Goal: Task Accomplishment & Management: Manage account settings

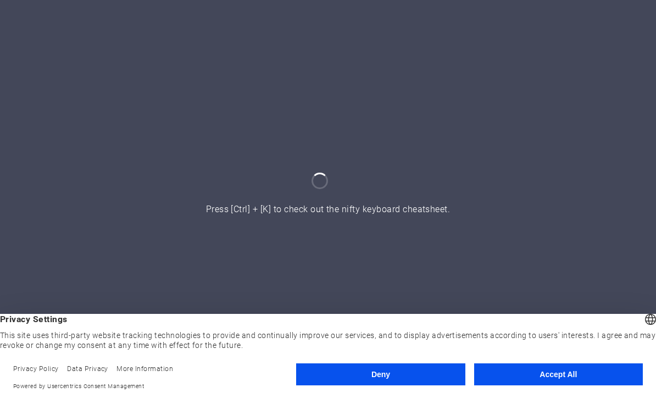
click at [563, 378] on button "Accept All" at bounding box center [558, 374] width 169 height 22
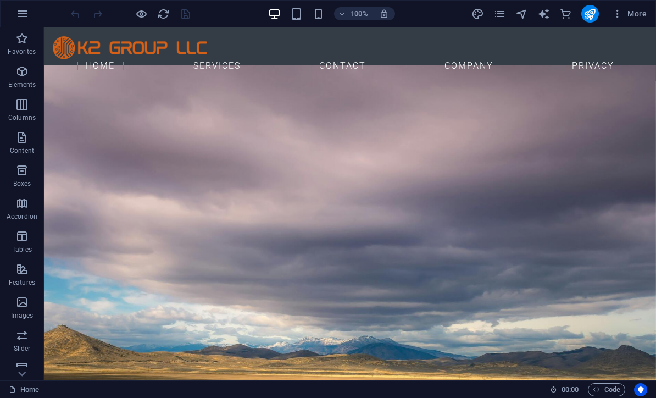
click at [619, 14] on icon "button" at bounding box center [617, 13] width 11 height 11
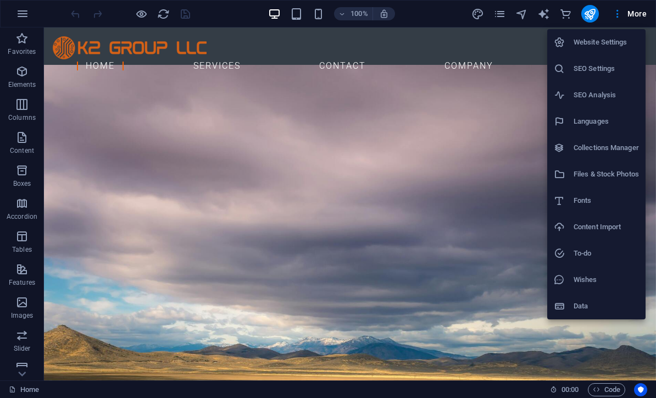
click at [503, 16] on div at bounding box center [328, 199] width 656 height 398
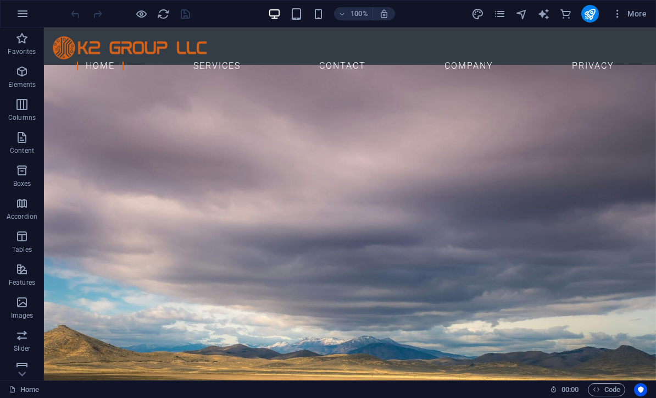
click at [503, 12] on icon "pages" at bounding box center [500, 14] width 13 height 13
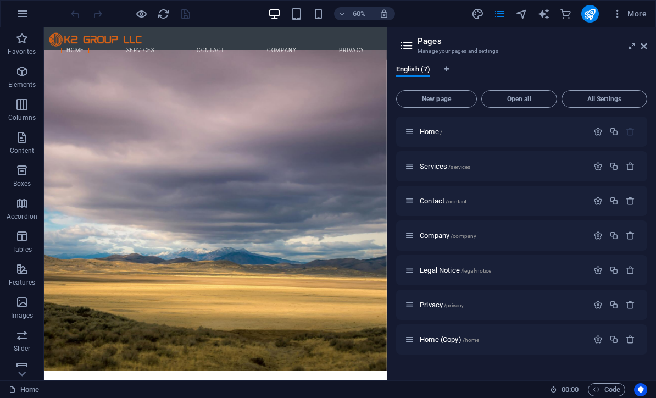
click at [450, 98] on span "New page" at bounding box center [436, 99] width 71 height 7
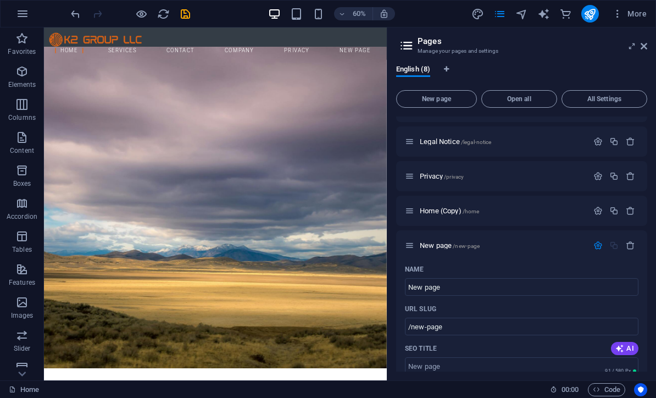
scroll to position [198, 0]
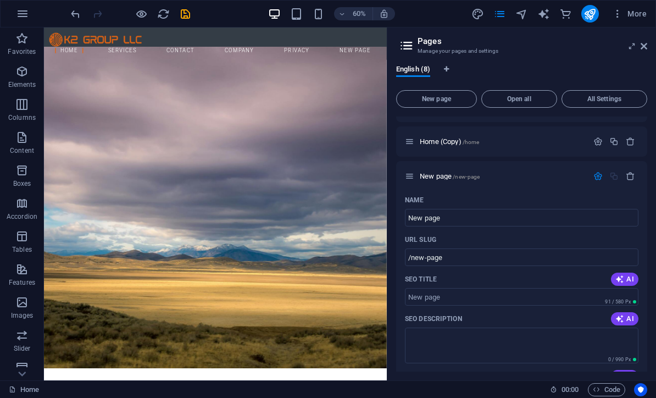
click at [630, 176] on icon "button" at bounding box center [630, 175] width 9 height 9
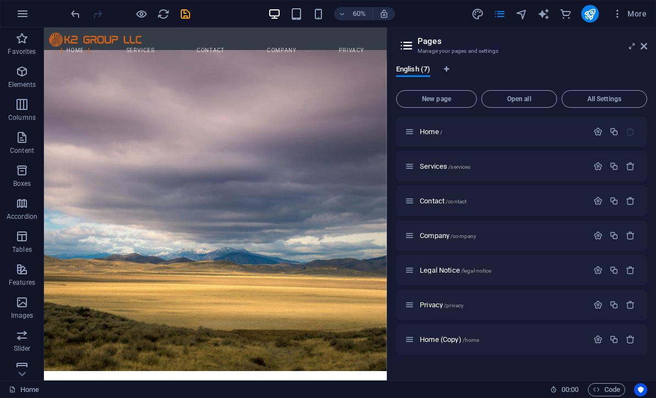
scroll to position [0, 0]
click at [643, 47] on icon at bounding box center [644, 46] width 7 height 9
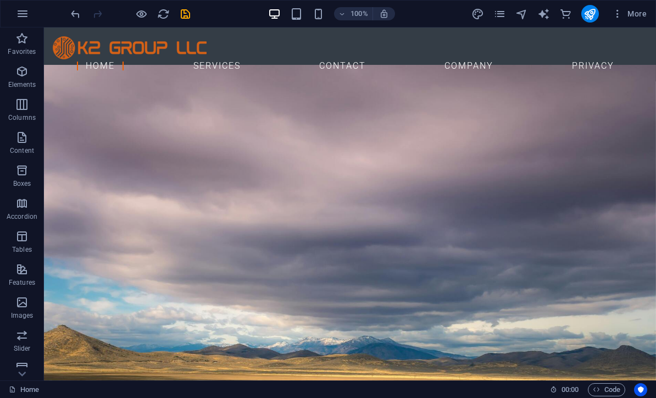
click at [622, 15] on icon "button" at bounding box center [617, 13] width 11 height 11
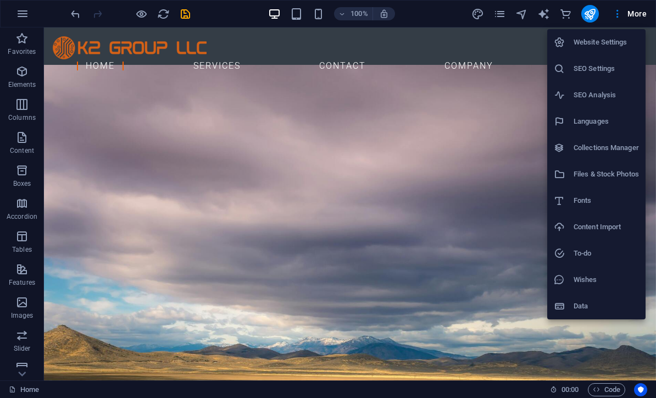
click at [603, 173] on h6 "Files & Stock Photos" at bounding box center [606, 174] width 65 height 13
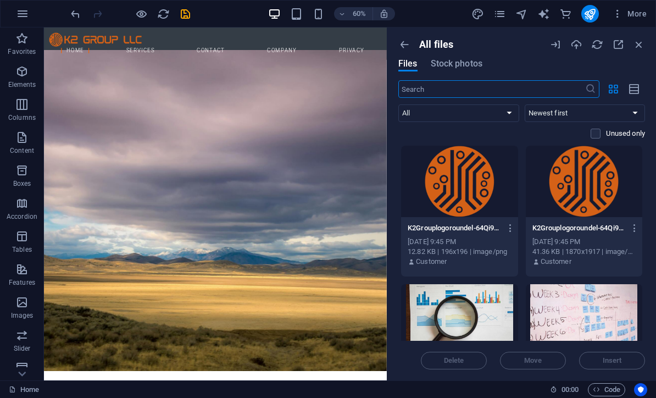
click at [578, 43] on icon "button" at bounding box center [576, 44] width 12 height 12
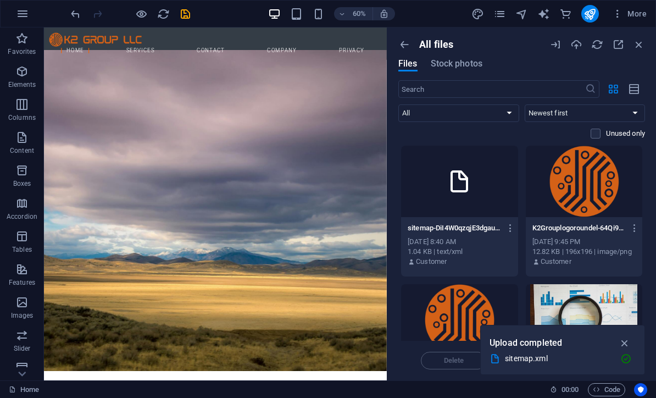
click at [509, 224] on icon "button" at bounding box center [511, 228] width 10 height 10
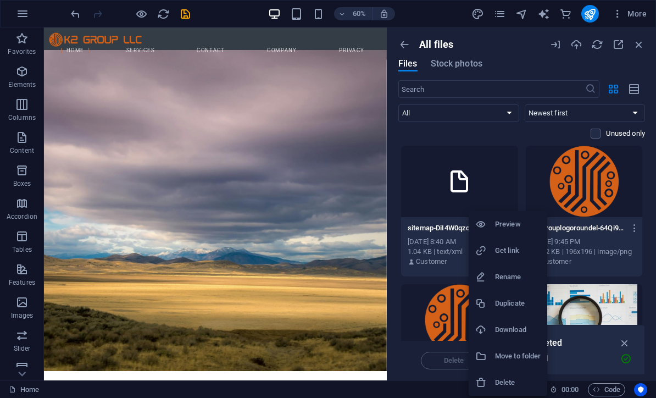
click at [514, 274] on h6 "Rename" at bounding box center [518, 276] width 46 height 13
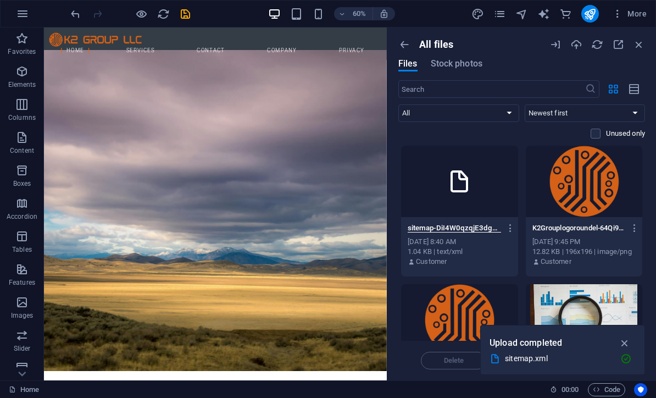
click at [631, 340] on icon "button" at bounding box center [625, 343] width 13 height 12
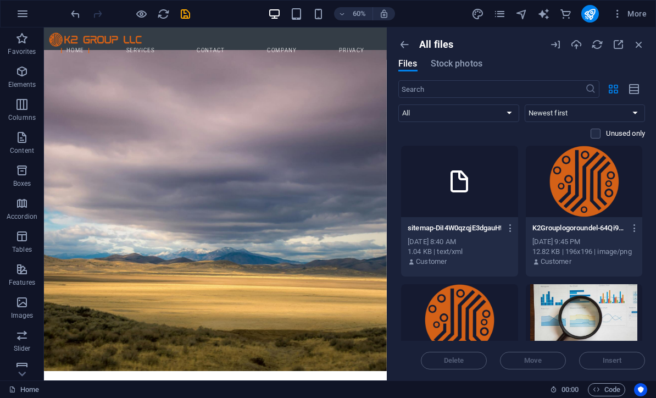
click at [512, 225] on icon "button" at bounding box center [511, 228] width 10 height 10
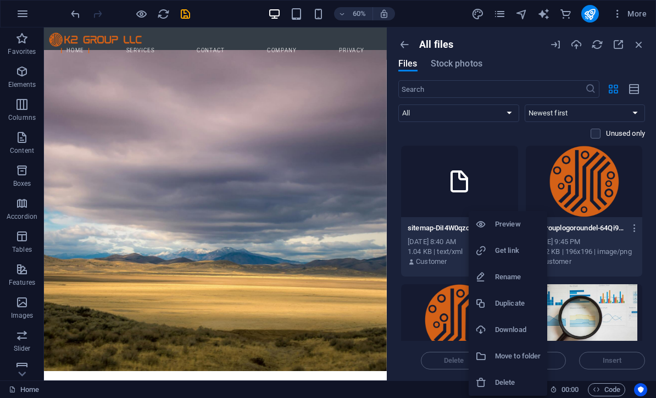
click at [512, 274] on h6 "Rename" at bounding box center [518, 276] width 46 height 13
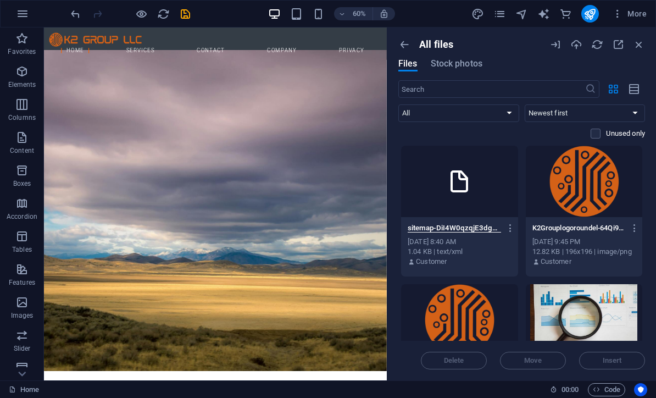
click at [485, 224] on input "sitemap-DiI4W0qzqjE3dgauHt3z-w.xml" at bounding box center [454, 228] width 93 height 9
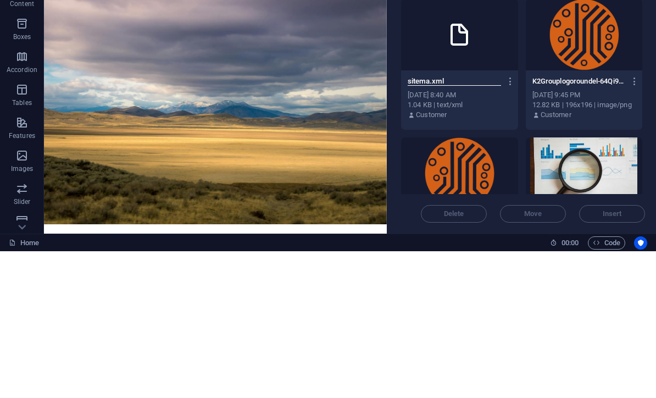
type input "sitemap.xml"
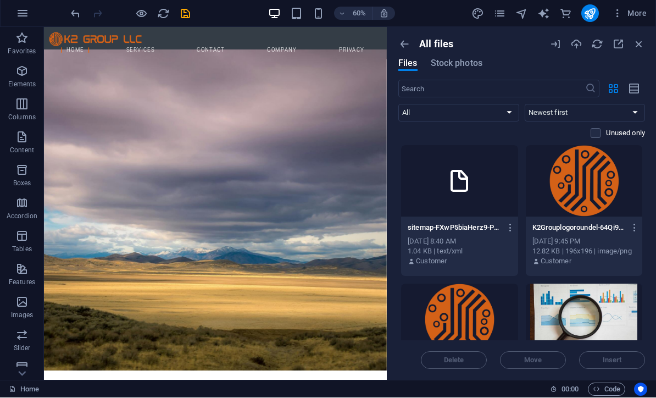
click at [470, 230] on p "sitemap-FXwP5biaHerz9-PGkYoqAw.xml" at bounding box center [454, 228] width 93 height 10
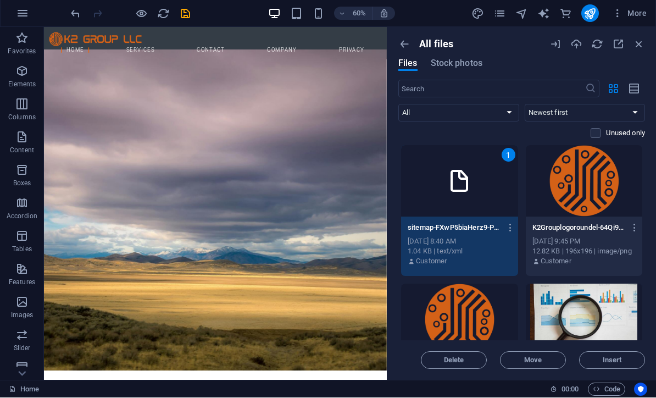
click at [509, 228] on icon "button" at bounding box center [511, 228] width 10 height 10
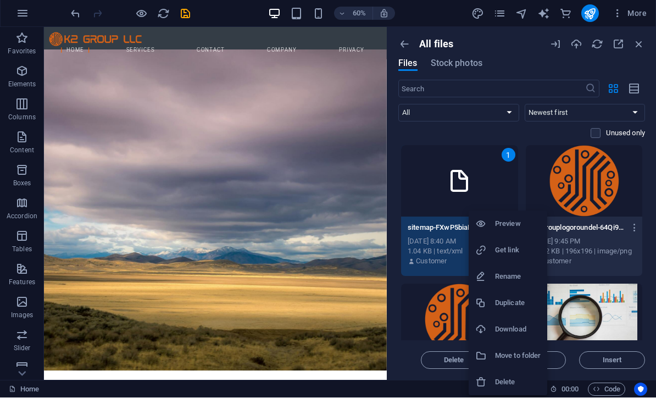
click at [518, 274] on h6 "Rename" at bounding box center [518, 276] width 46 height 13
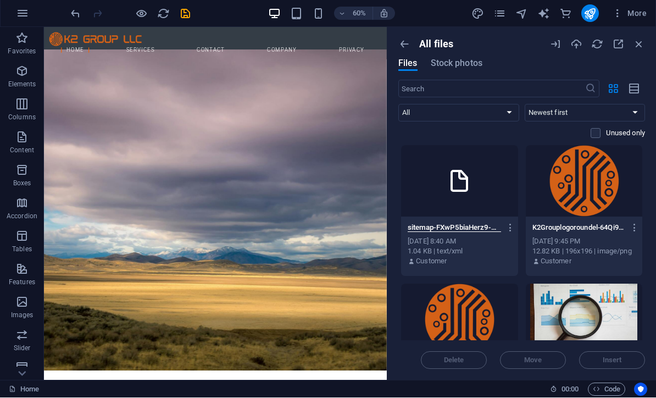
click at [493, 224] on input "sitemap-FXwP5biaHerz9-PGkYoqAw.xml" at bounding box center [454, 228] width 93 height 9
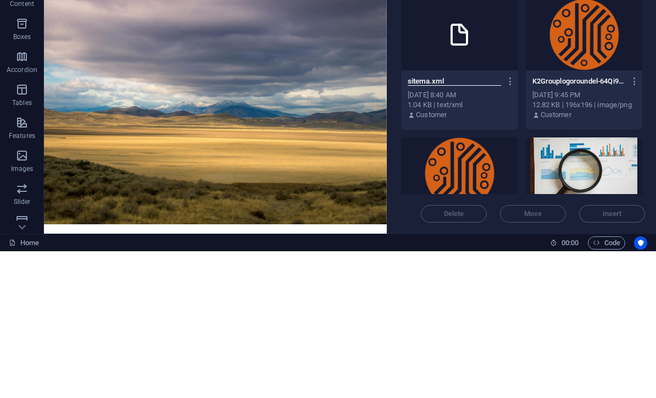
type input "sitemap.xml"
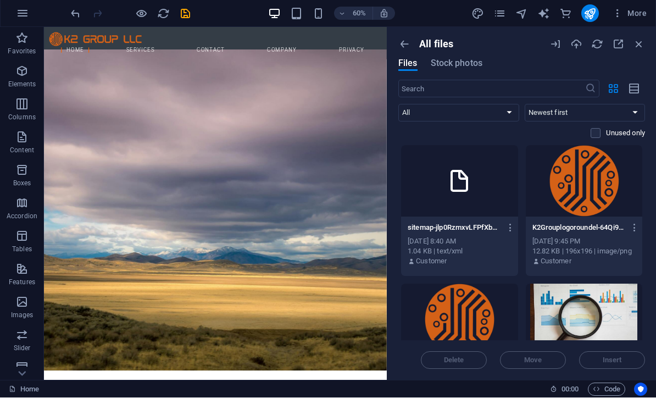
click at [511, 225] on icon "button" at bounding box center [511, 228] width 10 height 10
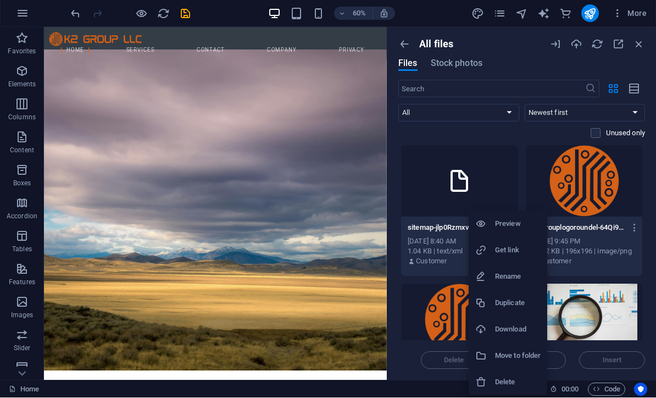
click at [528, 129] on div at bounding box center [328, 199] width 656 height 398
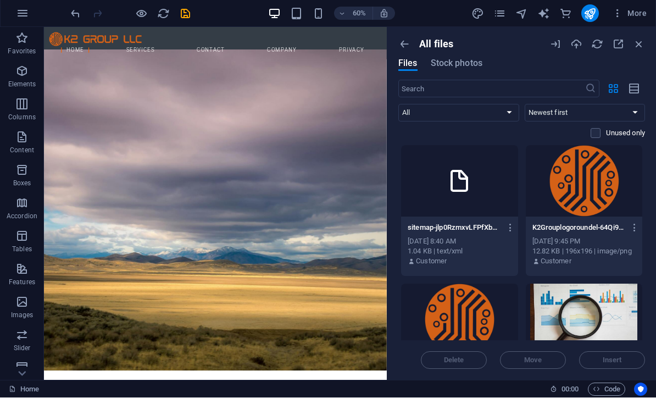
click at [407, 38] on icon "button" at bounding box center [404, 44] width 12 height 12
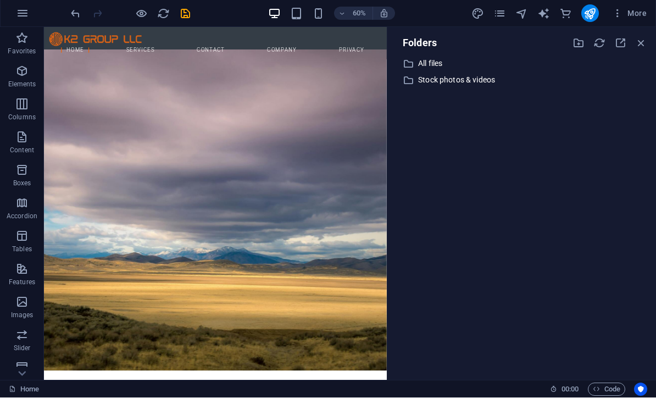
click at [435, 63] on p "All files" at bounding box center [522, 64] width 209 height 13
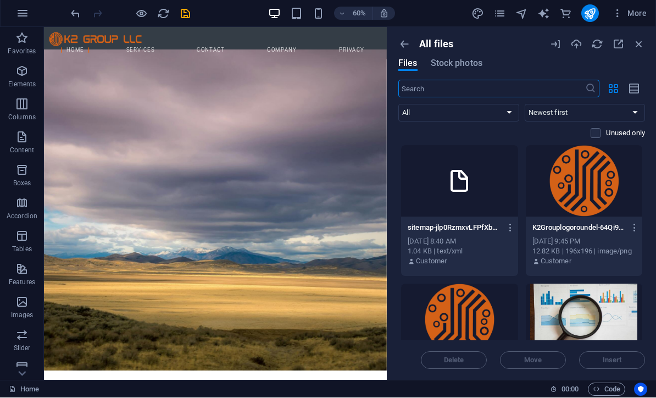
click at [472, 178] on div at bounding box center [459, 181] width 117 height 71
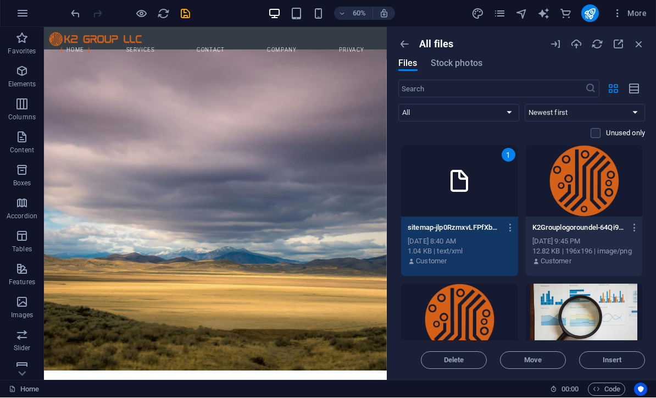
click at [488, 175] on div "1" at bounding box center [459, 181] width 117 height 71
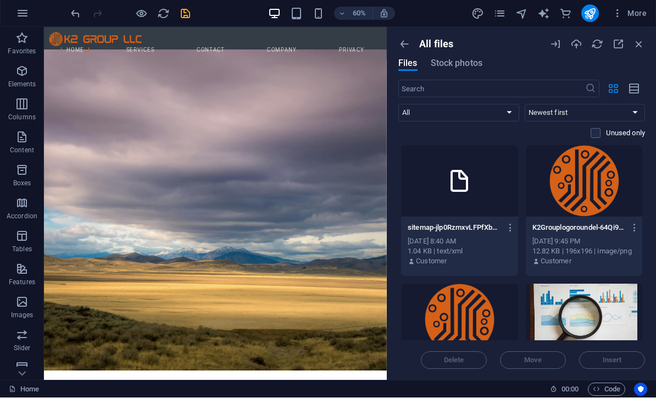
click at [512, 227] on icon "button" at bounding box center [511, 228] width 10 height 10
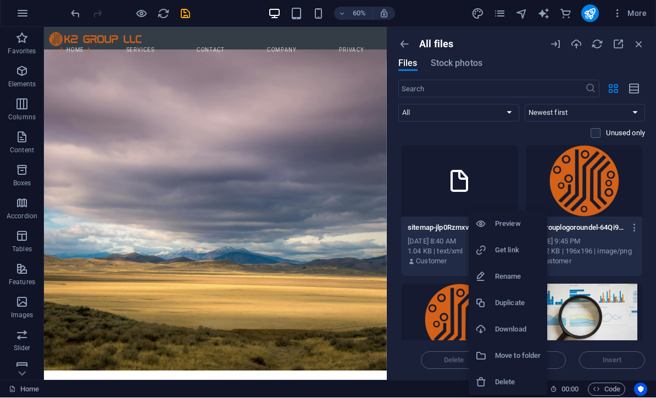
click at [405, 41] on div at bounding box center [328, 199] width 656 height 398
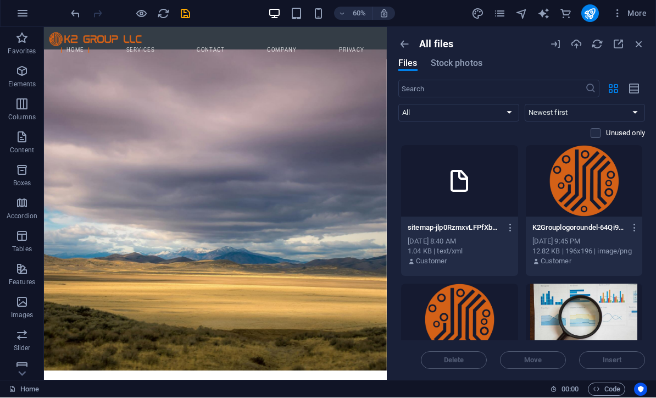
click at [405, 41] on icon "button" at bounding box center [404, 44] width 12 height 12
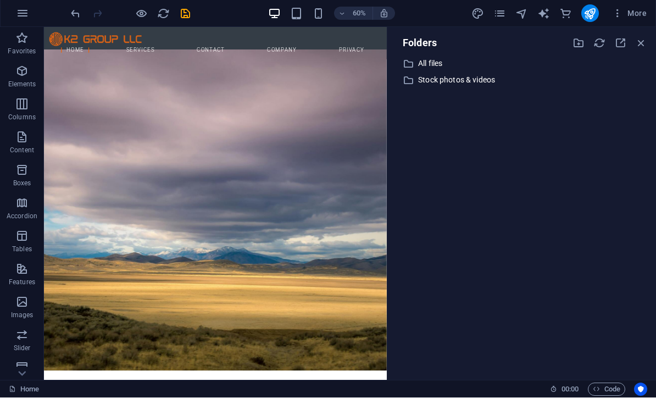
click at [641, 47] on icon "button" at bounding box center [641, 43] width 12 height 12
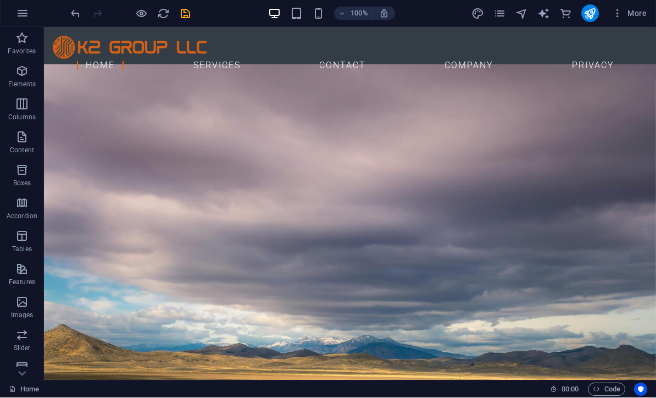
click at [506, 12] on icon "pages" at bounding box center [500, 14] width 13 height 13
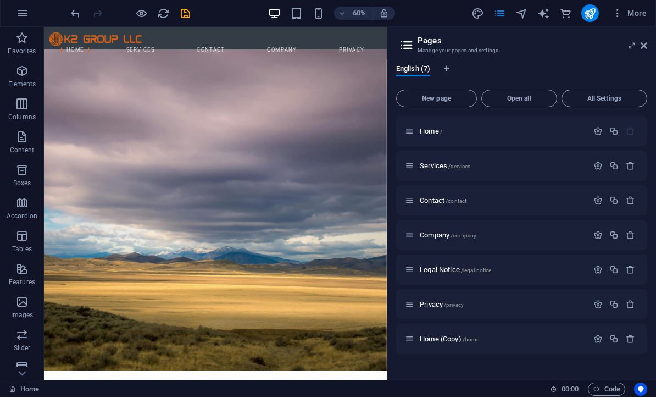
click at [456, 98] on span "New page" at bounding box center [436, 99] width 71 height 7
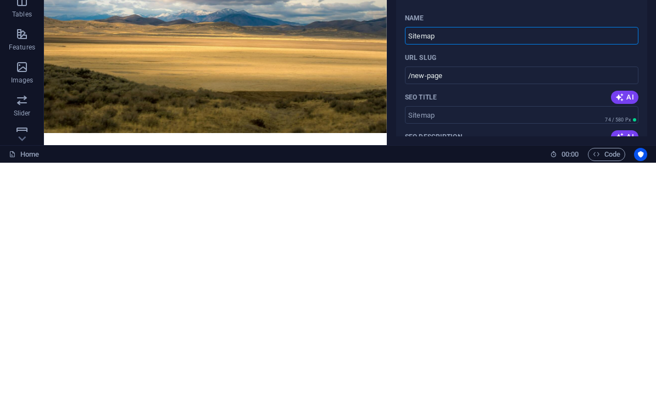
type input "Sitemap"
click at [489, 302] on input "/sitemap" at bounding box center [522, 311] width 234 height 18
type input "/sitemap"
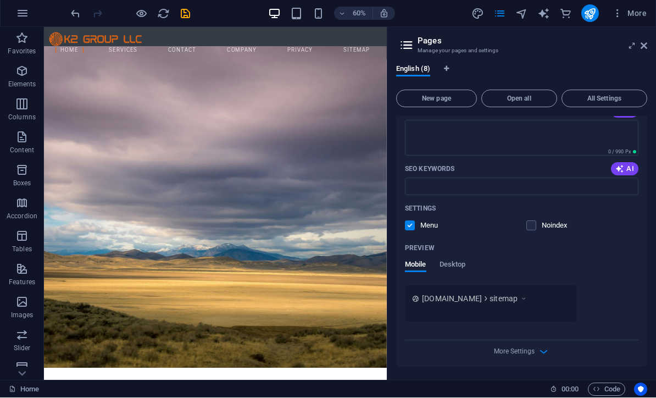
scroll to position [405, 0]
click at [544, 350] on icon "button" at bounding box center [543, 352] width 13 height 13
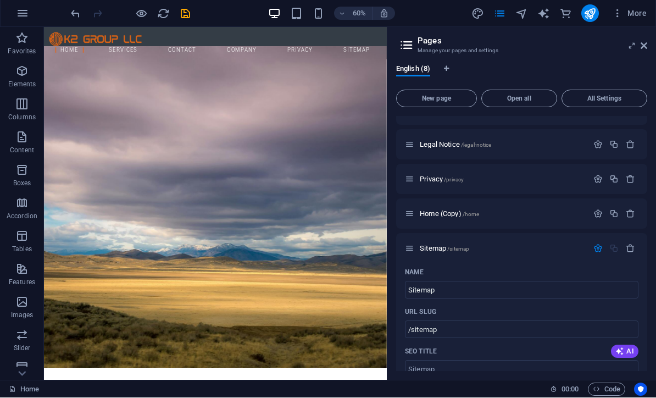
scroll to position [115, 0]
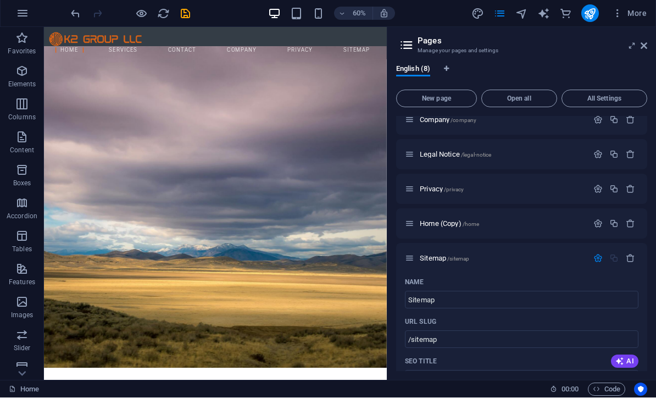
click at [631, 257] on icon "button" at bounding box center [630, 258] width 9 height 9
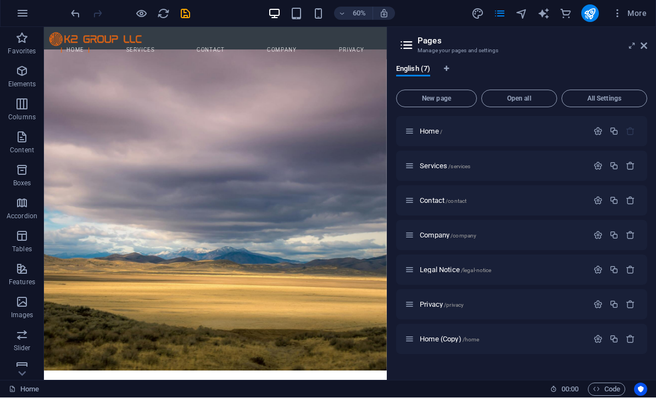
scroll to position [0, 0]
click at [646, 43] on icon at bounding box center [644, 46] width 7 height 9
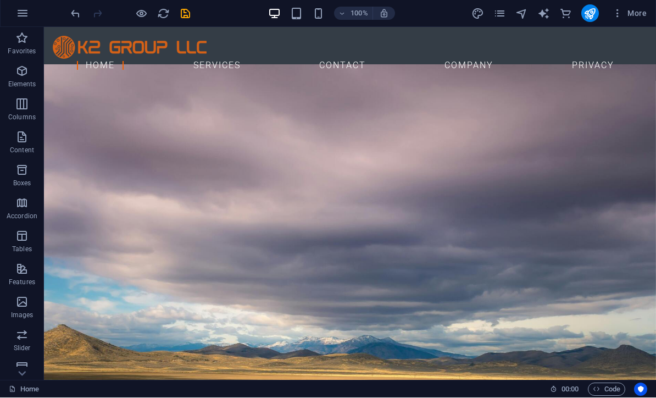
click at [185, 8] on icon "save" at bounding box center [185, 14] width 13 height 13
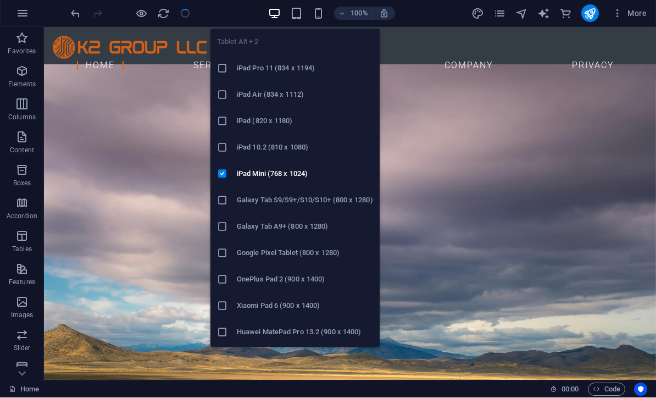
click at [223, 70] on icon at bounding box center [222, 68] width 11 height 11
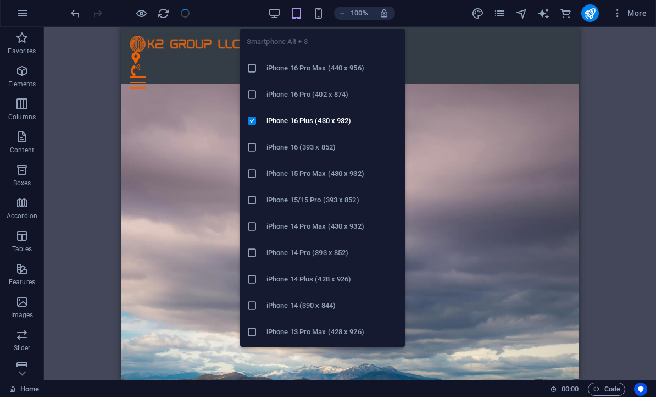
click at [255, 94] on icon at bounding box center [252, 95] width 11 height 11
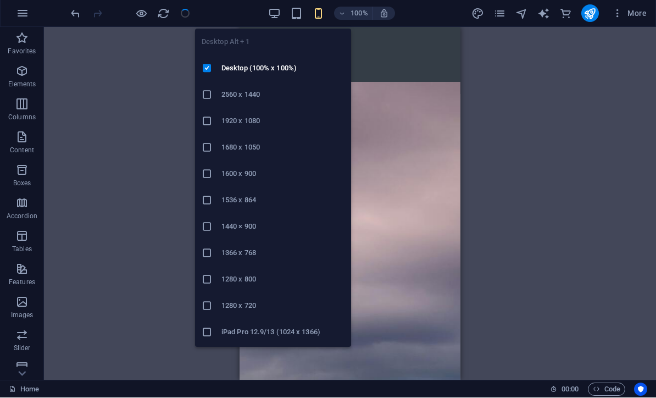
click at [206, 120] on icon at bounding box center [207, 121] width 11 height 11
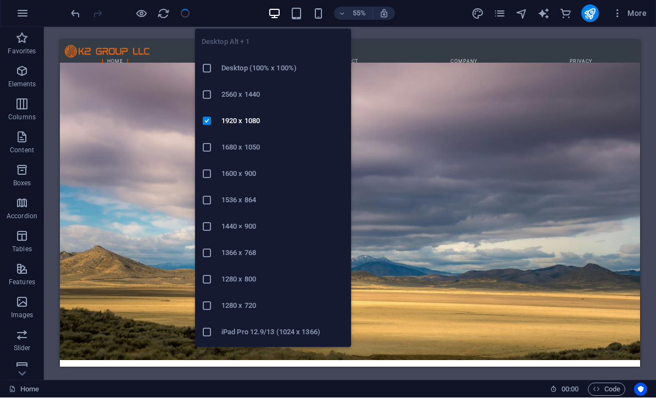
click at [206, 148] on icon at bounding box center [207, 147] width 11 height 11
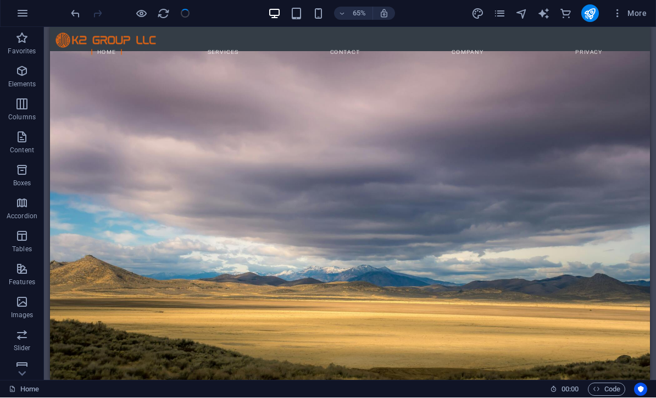
click at [348, 11] on span "65%" at bounding box center [354, 13] width 30 height 13
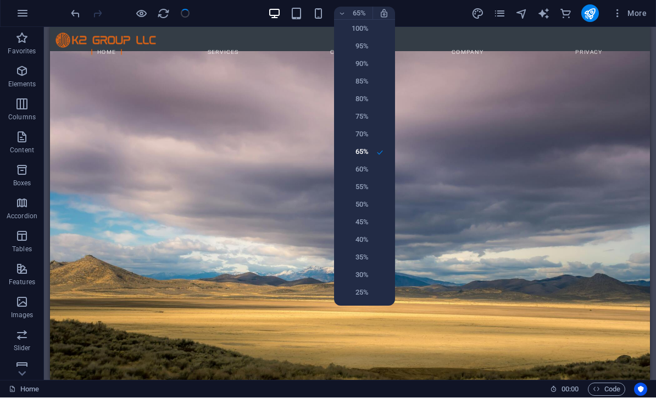
click at [373, 30] on li "100%" at bounding box center [364, 29] width 61 height 18
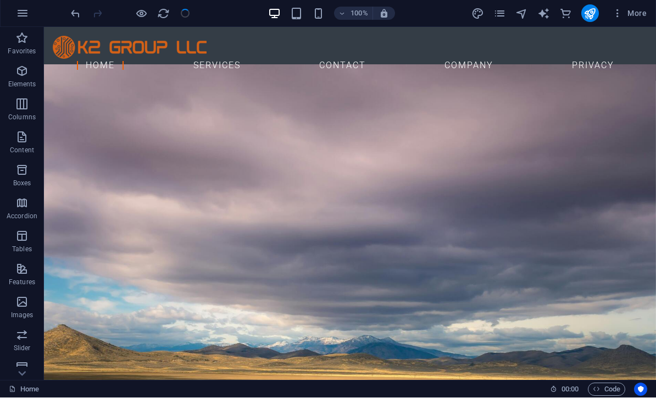
click at [20, 8] on icon "button" at bounding box center [22, 13] width 13 height 13
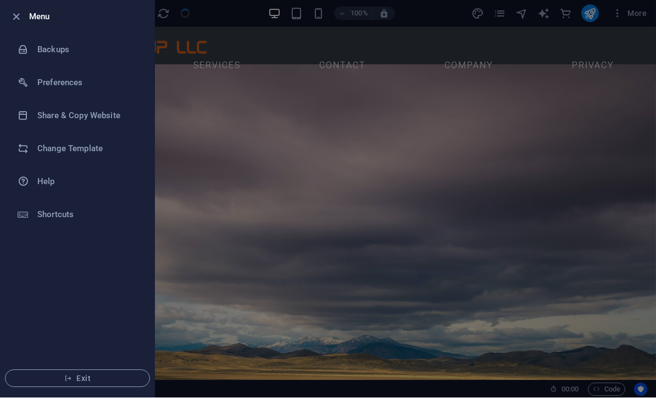
click at [19, 11] on icon "button" at bounding box center [16, 17] width 13 height 13
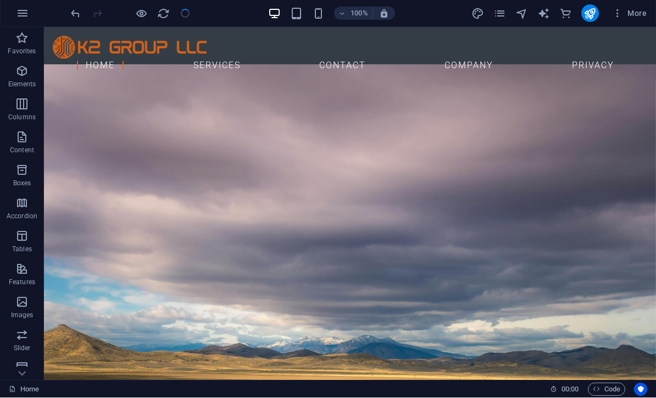
click at [594, 9] on icon "publish" at bounding box center [590, 14] width 13 height 13
click at [591, 13] on icon "publish" at bounding box center [590, 14] width 13 height 13
